Goal: Task Accomplishment & Management: Use online tool/utility

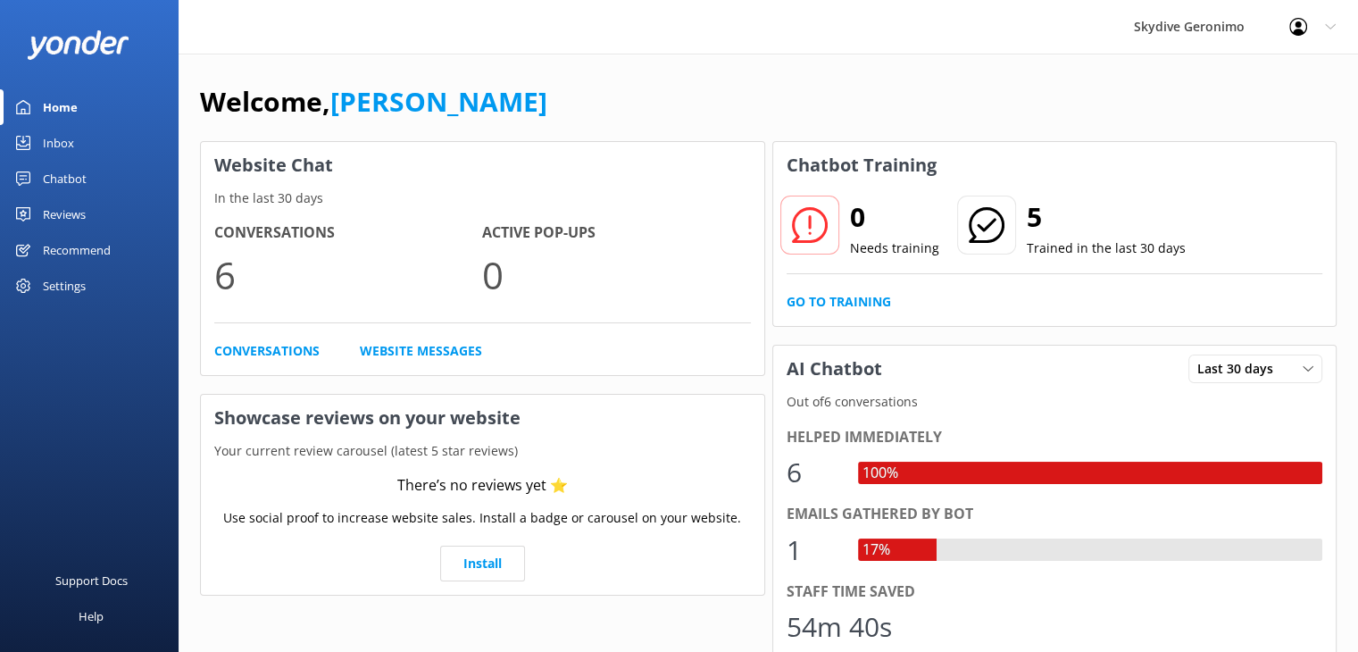
click at [59, 141] on div "Inbox" at bounding box center [58, 143] width 31 height 36
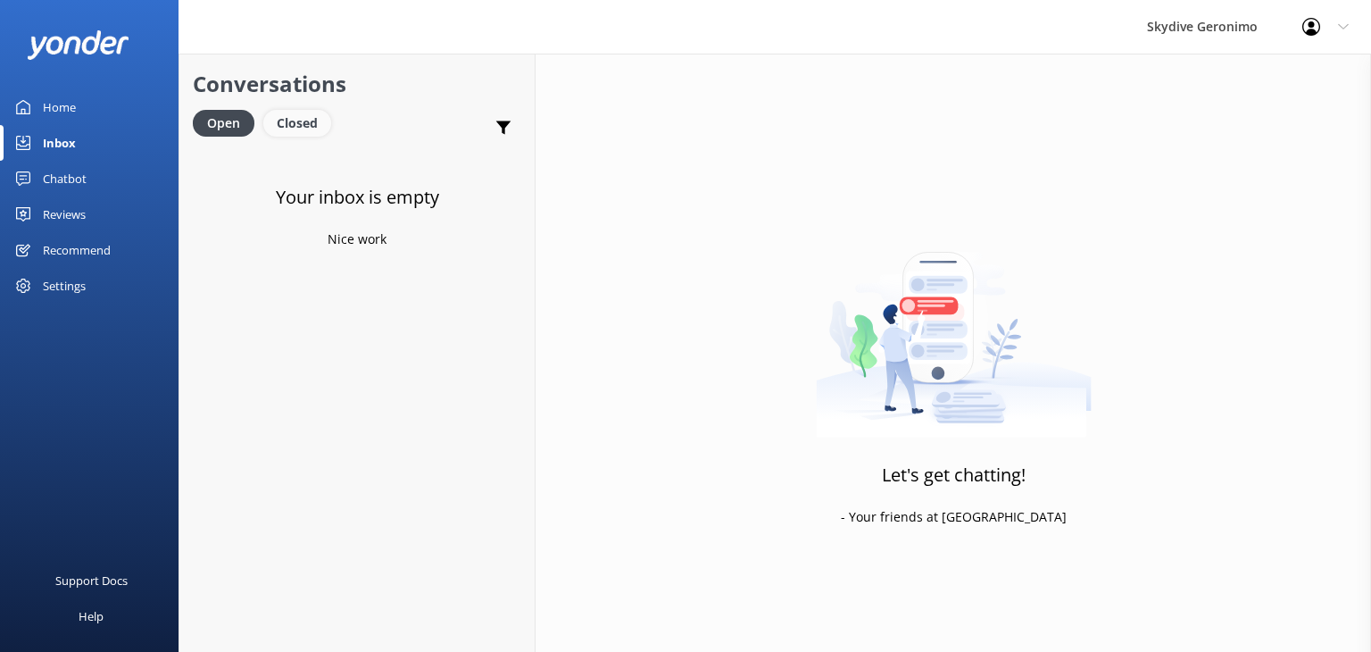
click at [290, 128] on div "Closed" at bounding box center [297, 123] width 68 height 27
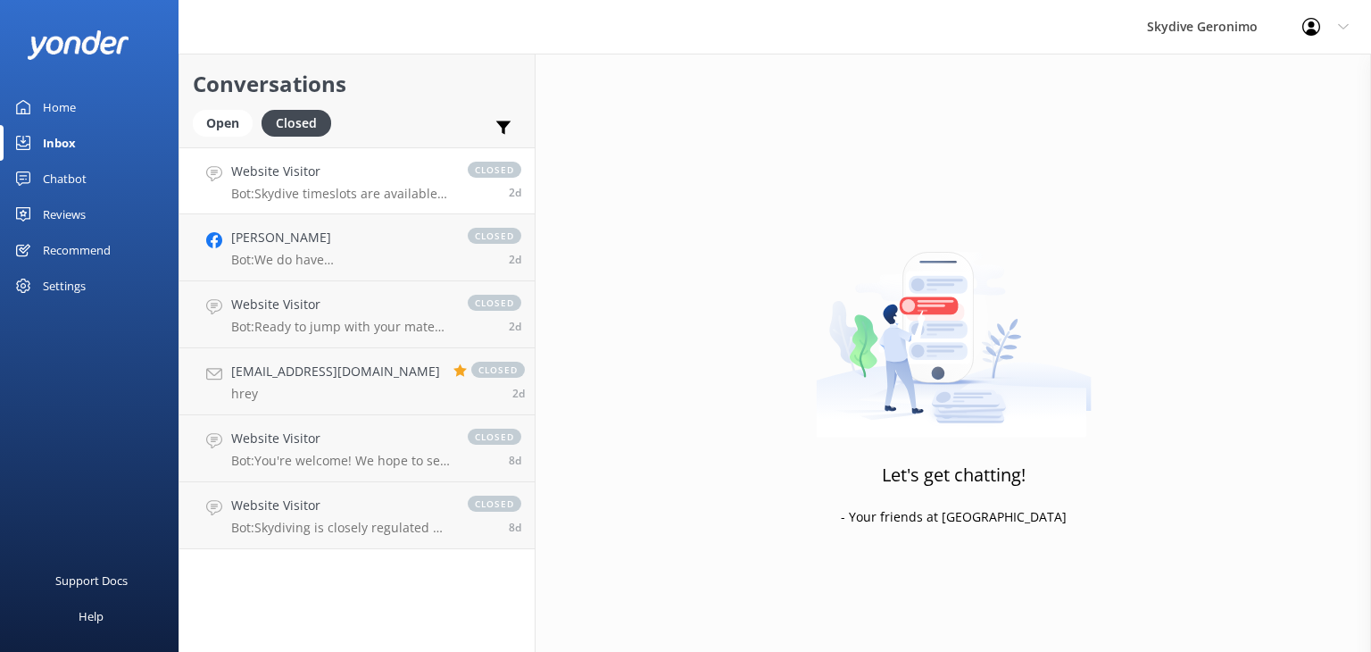
click at [370, 174] on h4 "Website Visitor" at bounding box center [340, 172] width 219 height 20
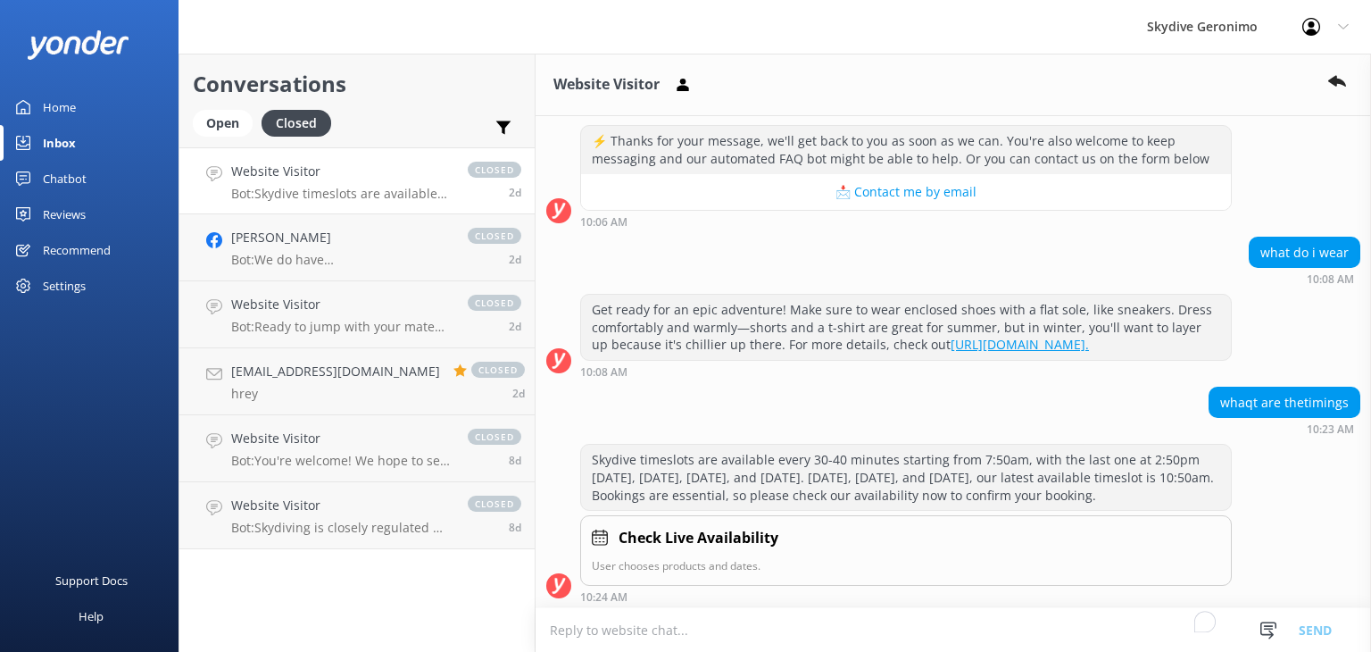
scroll to position [536, 0]
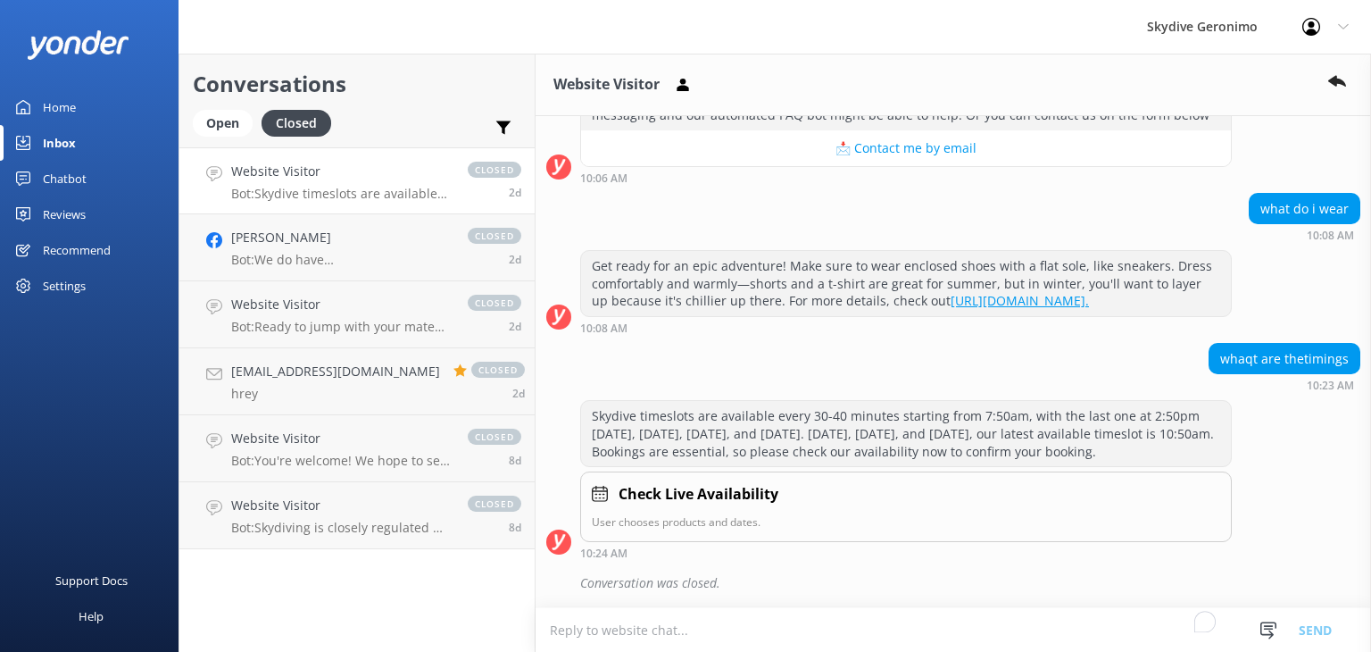
click at [66, 105] on div "Home" at bounding box center [59, 107] width 33 height 36
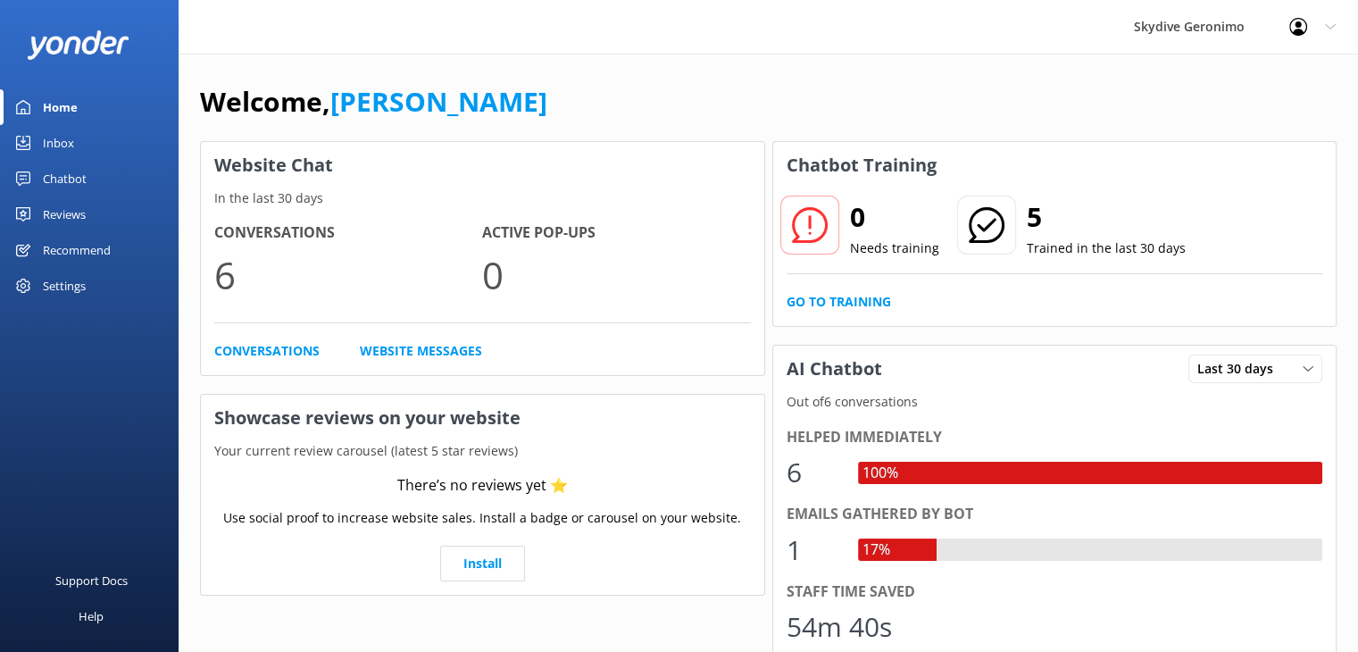
click at [71, 181] on div "Chatbot" at bounding box center [65, 179] width 44 height 36
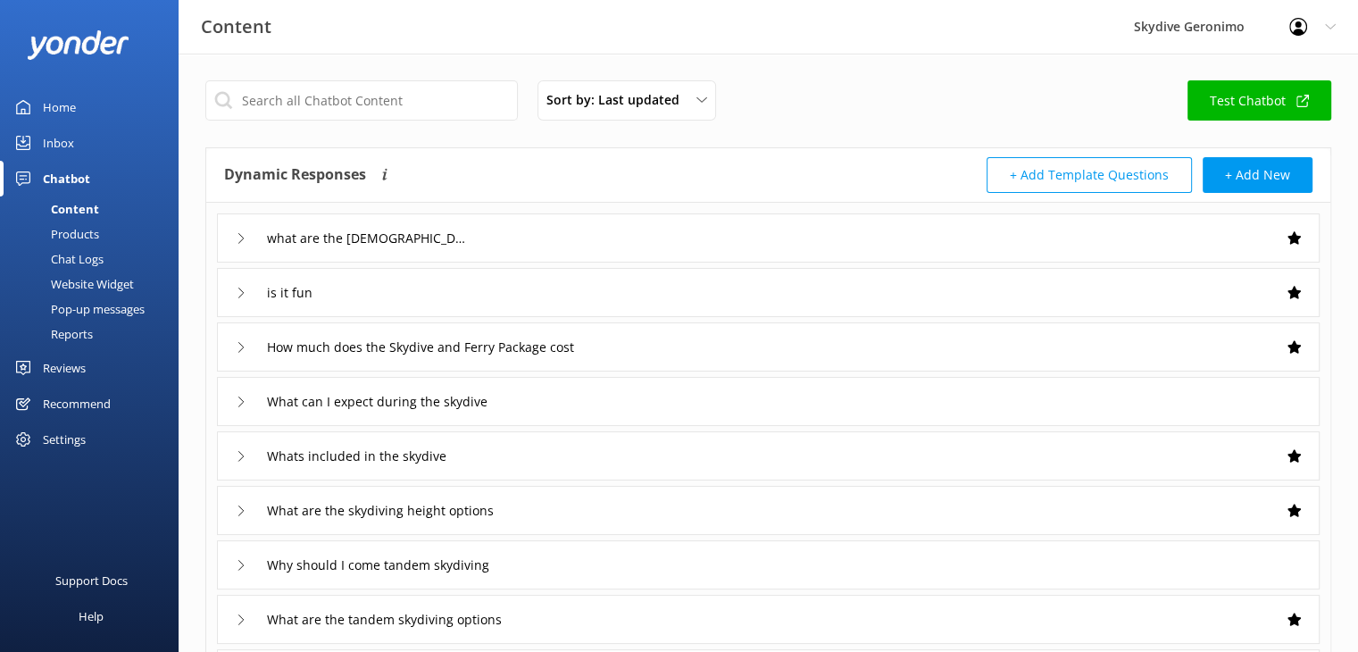
click at [80, 261] on div "Chat Logs" at bounding box center [57, 258] width 93 height 25
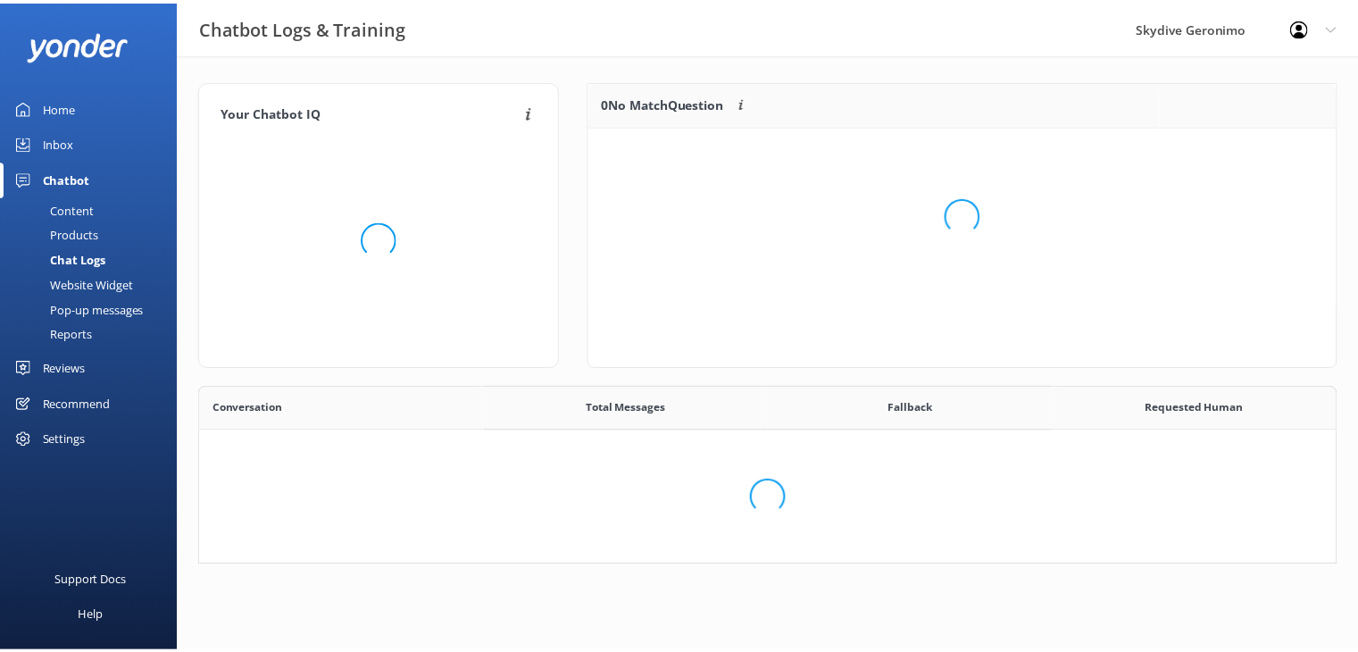
scroll to position [379, 1122]
